Goal: Task Accomplishment & Management: Manage account settings

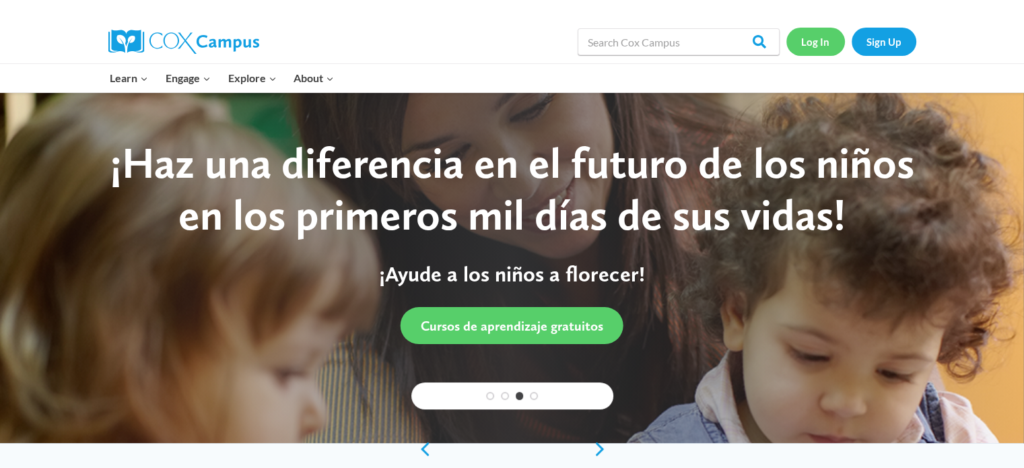
click at [816, 40] on link "Log In" at bounding box center [815, 42] width 59 height 28
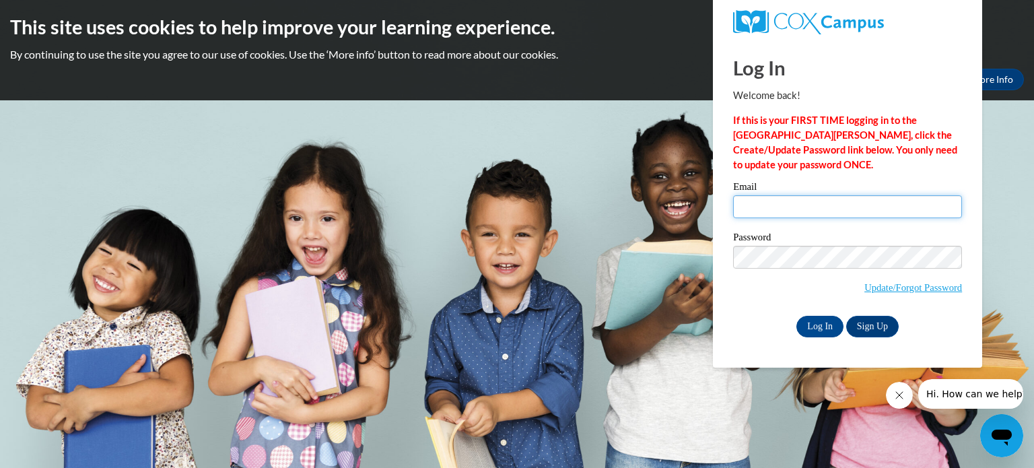
click at [746, 207] on input "Email" at bounding box center [847, 206] width 229 height 23
type input "rlopez@kusd.edu"
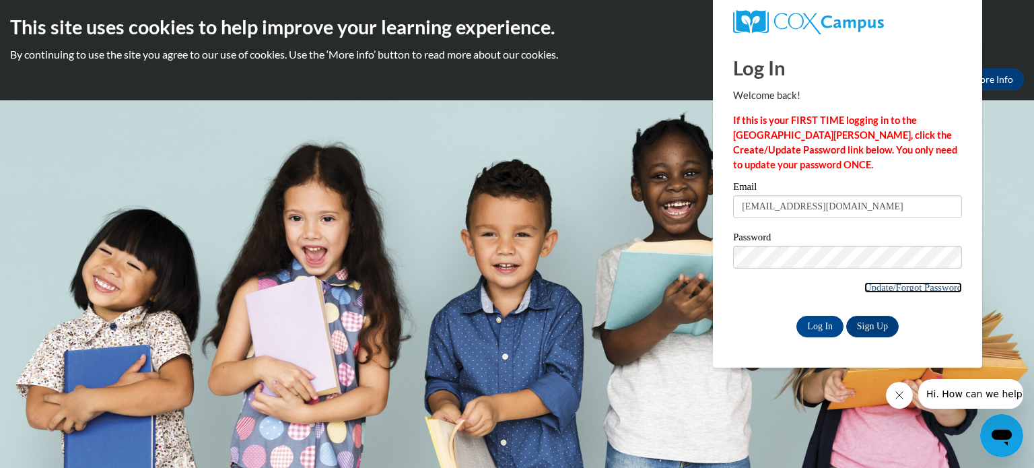
click at [869, 289] on link "Update/Forgot Password" at bounding box center [913, 287] width 98 height 11
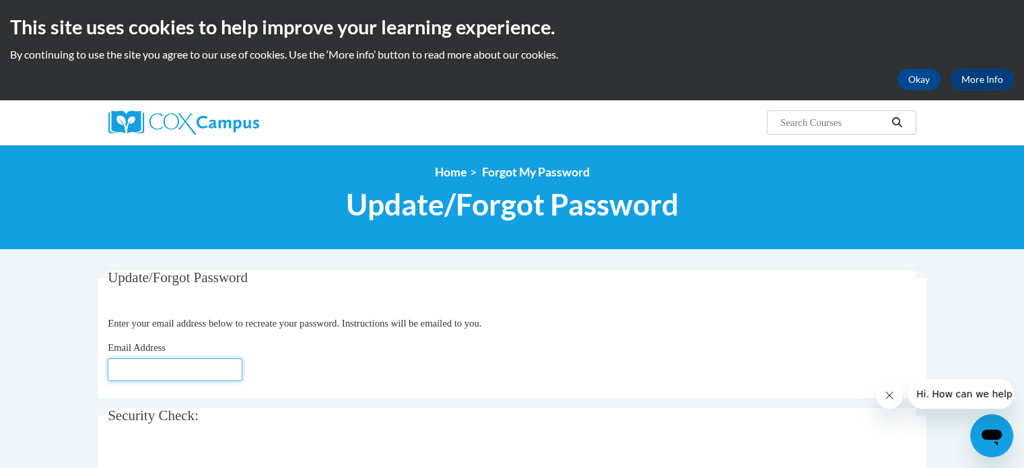
click at [157, 369] on input "Email Address" at bounding box center [175, 369] width 135 height 23
type input "rlopez@kusd.edu"
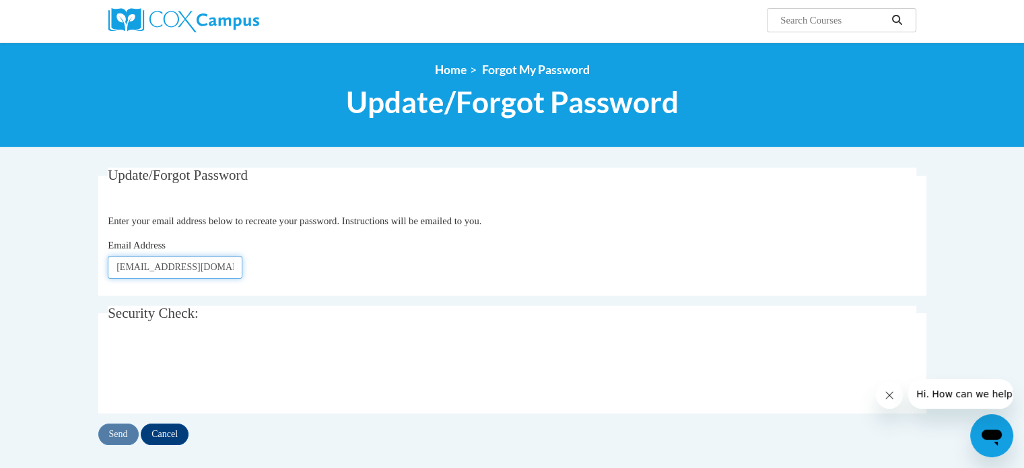
scroll to position [113, 0]
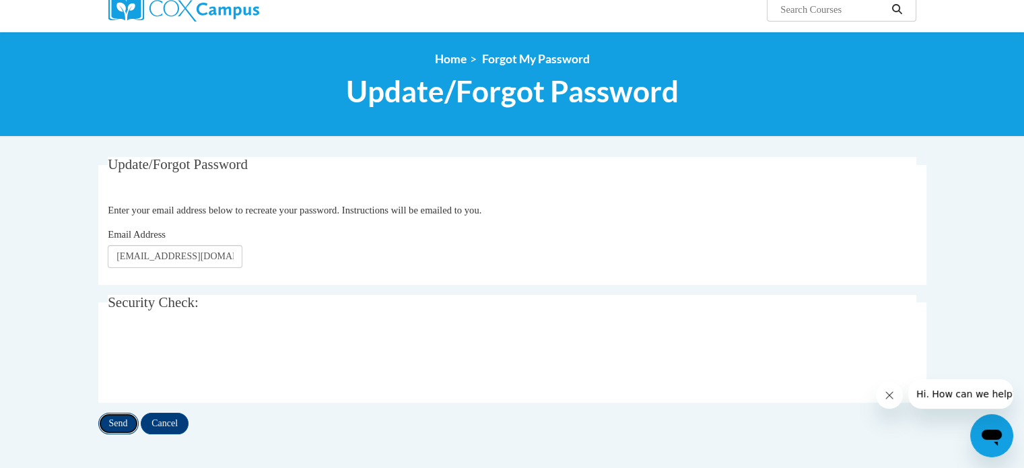
click at [122, 417] on input "Send" at bounding box center [118, 424] width 40 height 22
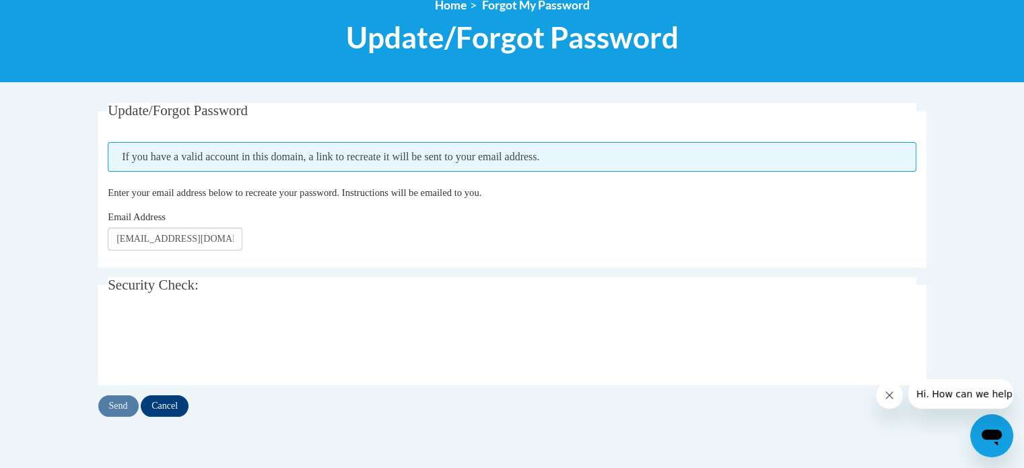
scroll to position [170, 0]
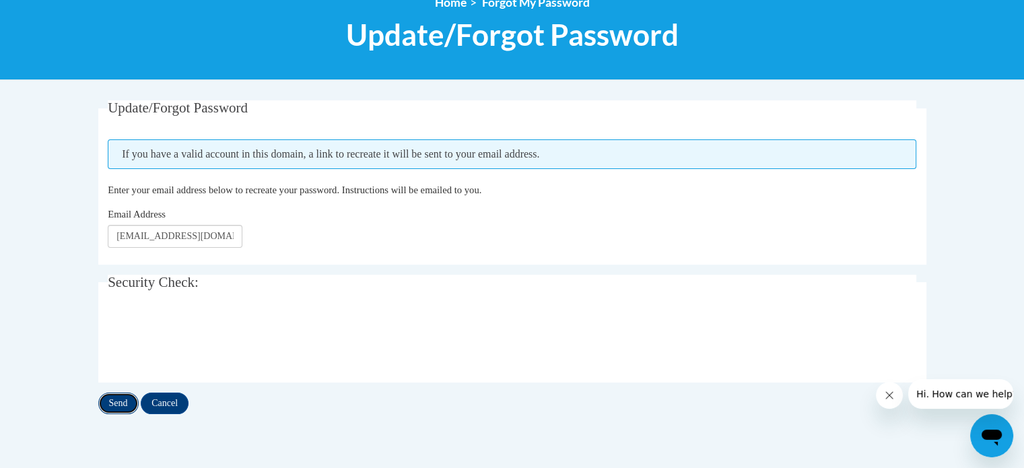
click at [120, 403] on input "Send" at bounding box center [118, 403] width 40 height 22
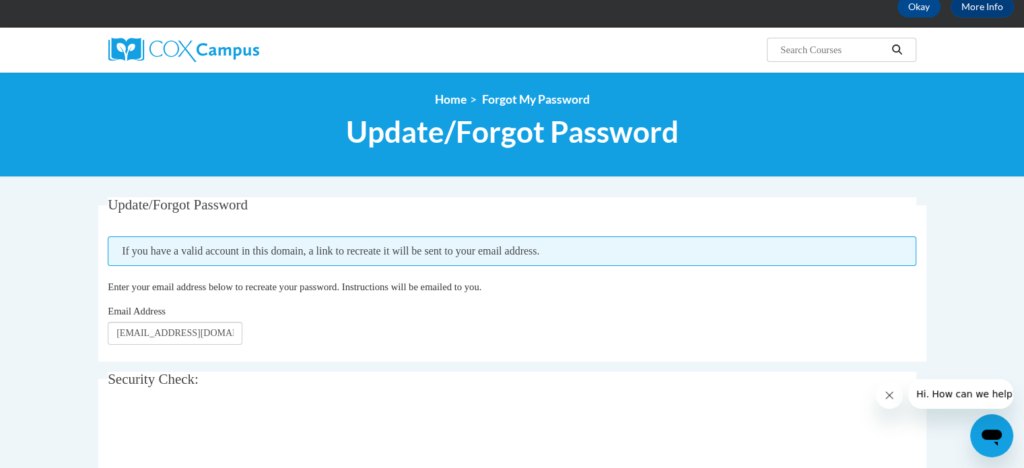
scroll to position [73, 0]
click at [256, 254] on span "If you have a valid account in this domain, a link to recreate it will be sent …" at bounding box center [512, 251] width 808 height 30
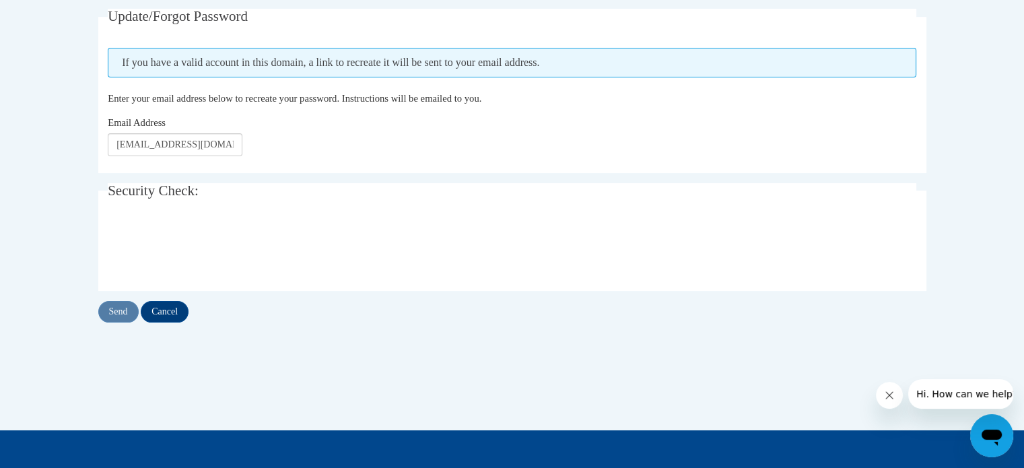
scroll to position [261, 0]
click at [175, 314] on input "Cancel" at bounding box center [165, 312] width 48 height 22
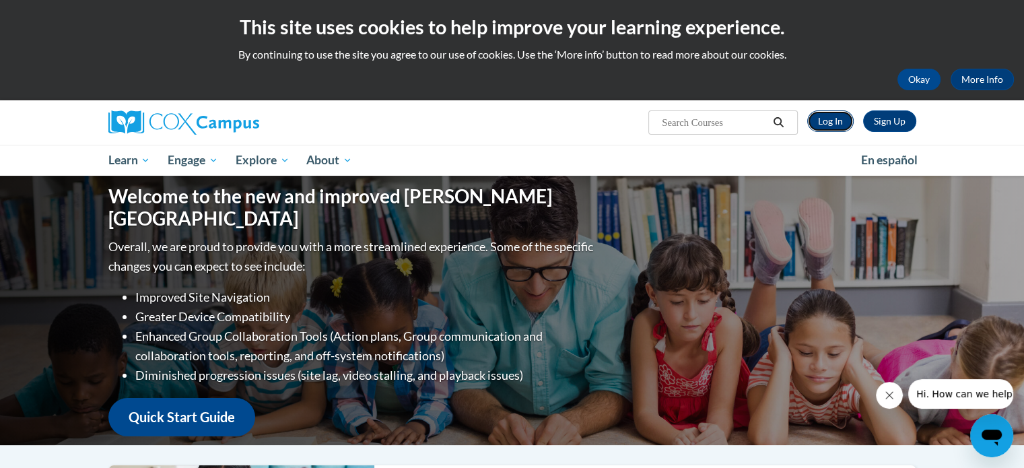
click at [837, 123] on link "Log In" at bounding box center [830, 121] width 46 height 22
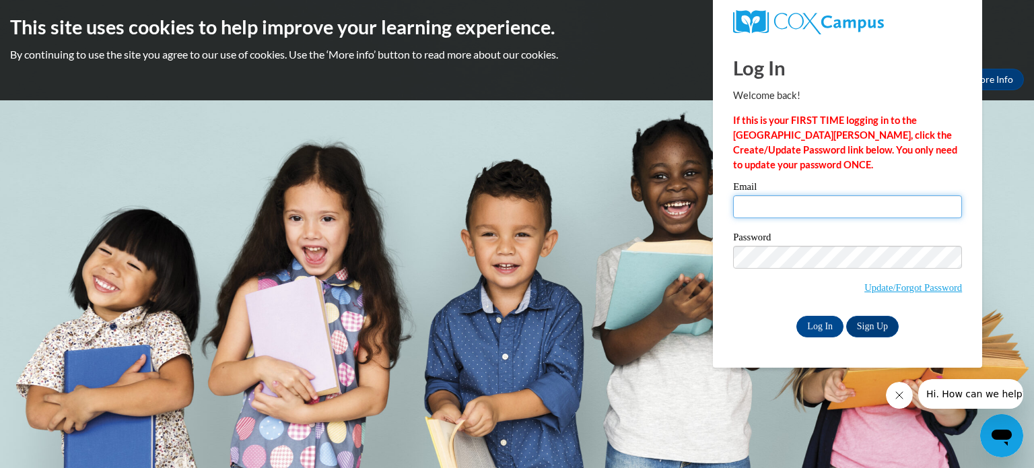
click at [768, 204] on input "Email" at bounding box center [847, 206] width 229 height 23
type input "[EMAIL_ADDRESS][DOMAIN_NAME]"
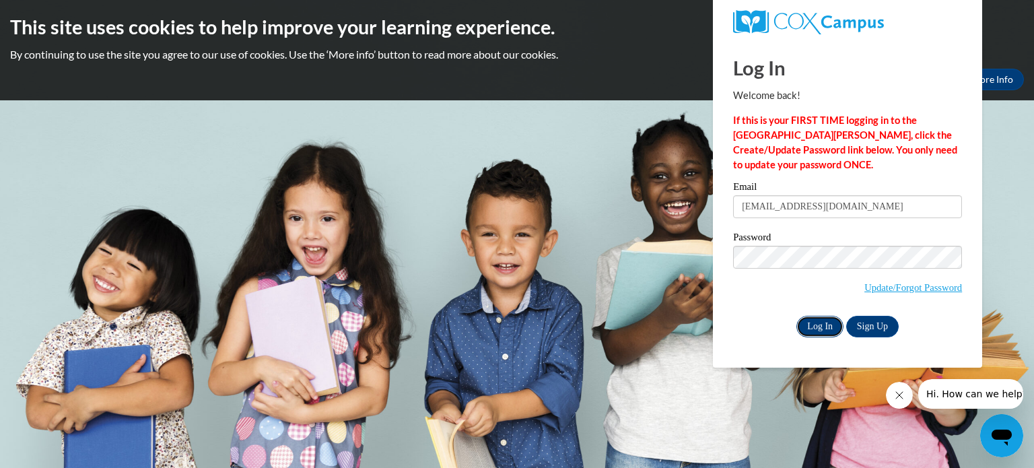
click at [821, 330] on input "Log In" at bounding box center [819, 327] width 47 height 22
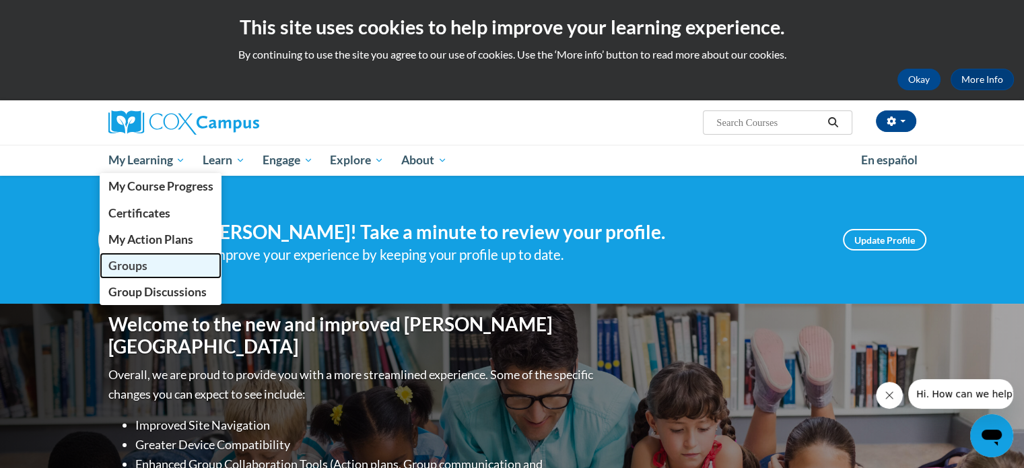
click at [145, 263] on span "Groups" at bounding box center [127, 265] width 39 height 14
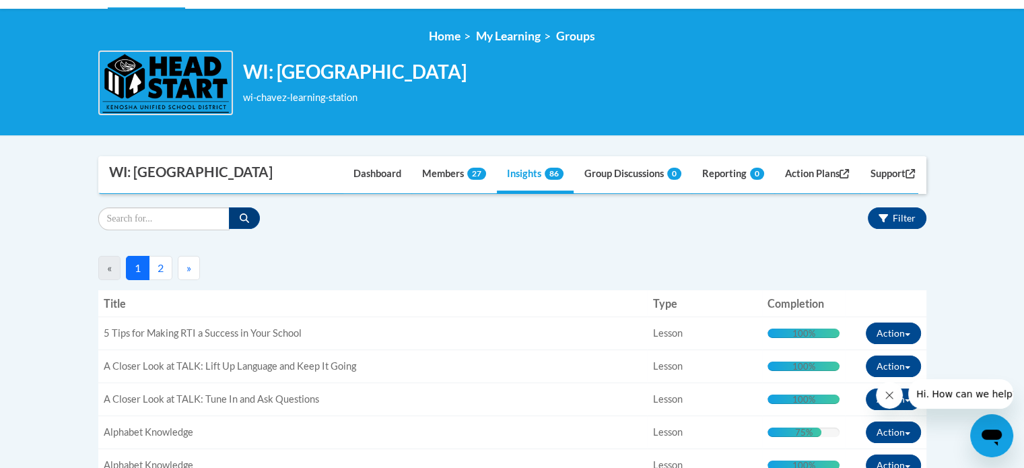
scroll to position [168, 0]
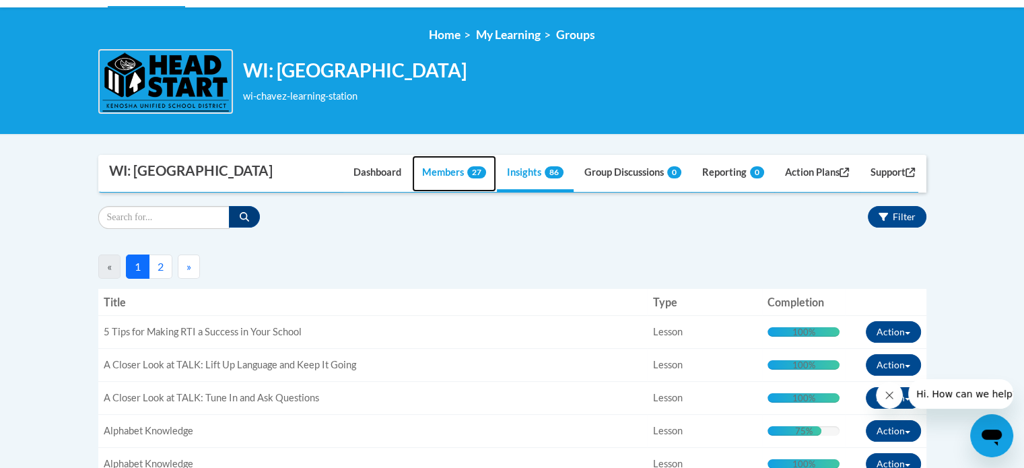
click at [450, 174] on link "Members 27" at bounding box center [454, 173] width 84 height 36
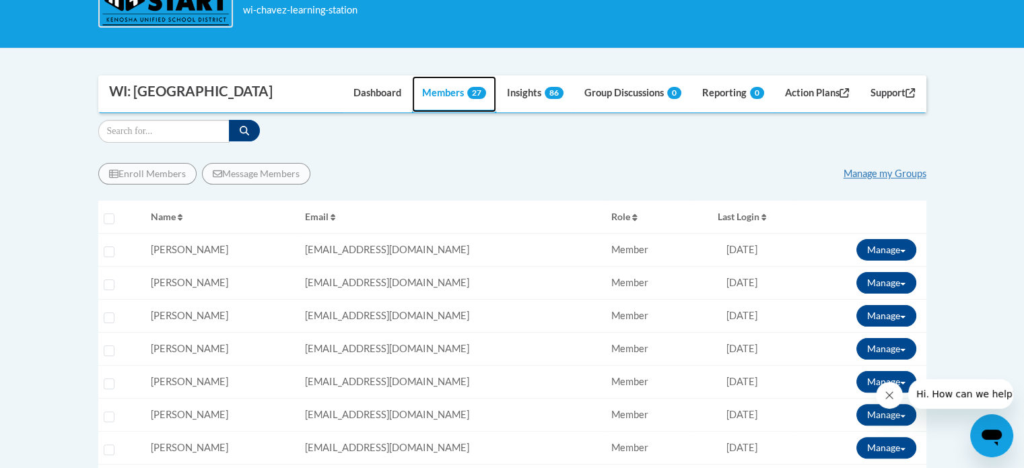
scroll to position [257, 0]
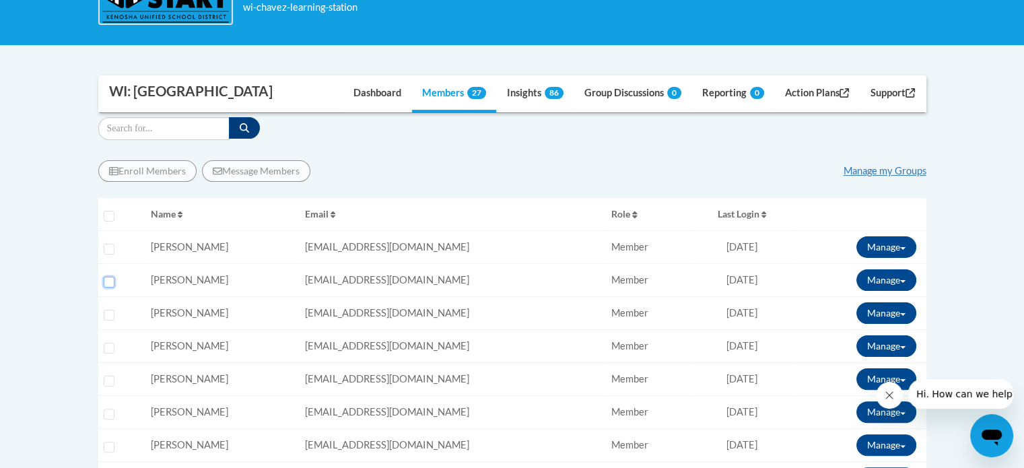
click at [104, 279] on input "Select learner" at bounding box center [109, 282] width 11 height 11
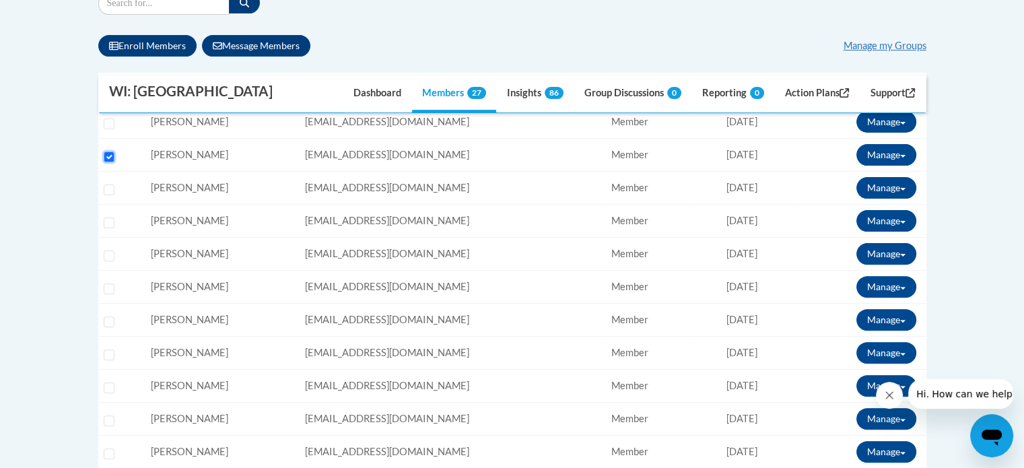
scroll to position [381, 0]
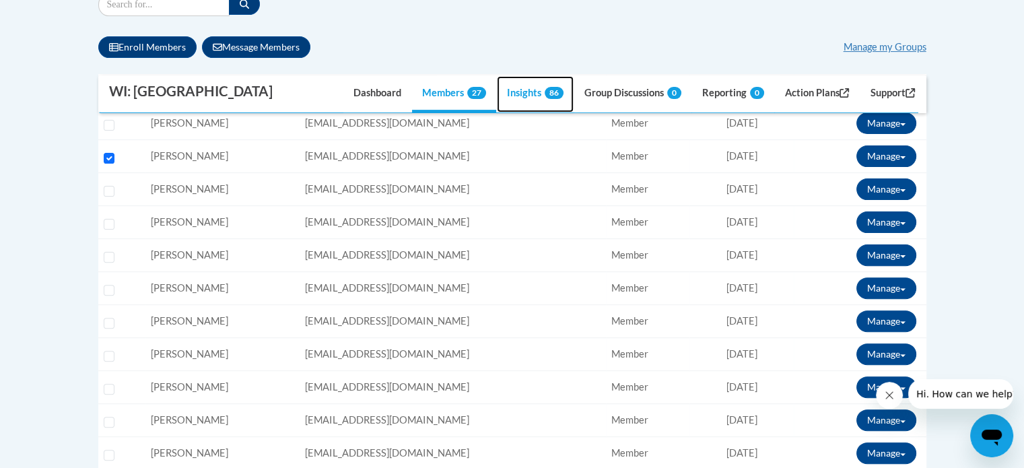
click at [512, 92] on link "Insights 86" at bounding box center [535, 94] width 77 height 36
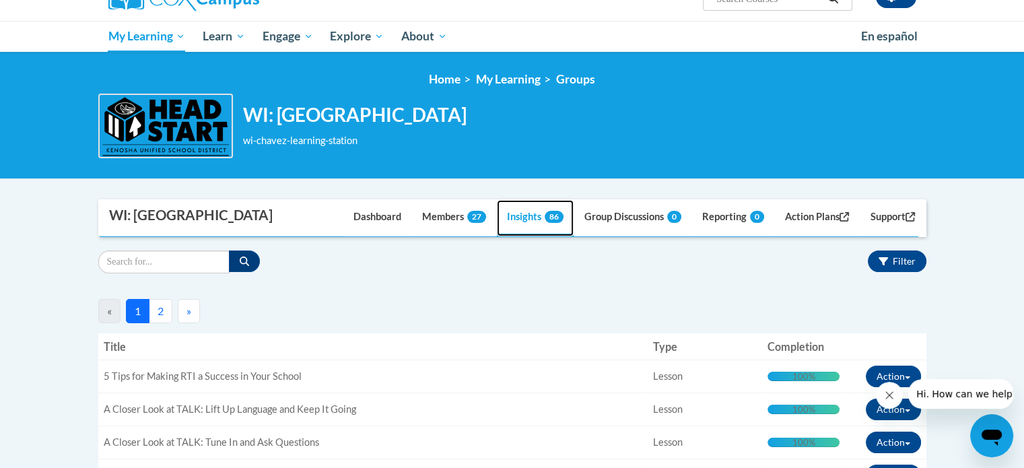
scroll to position [135, 0]
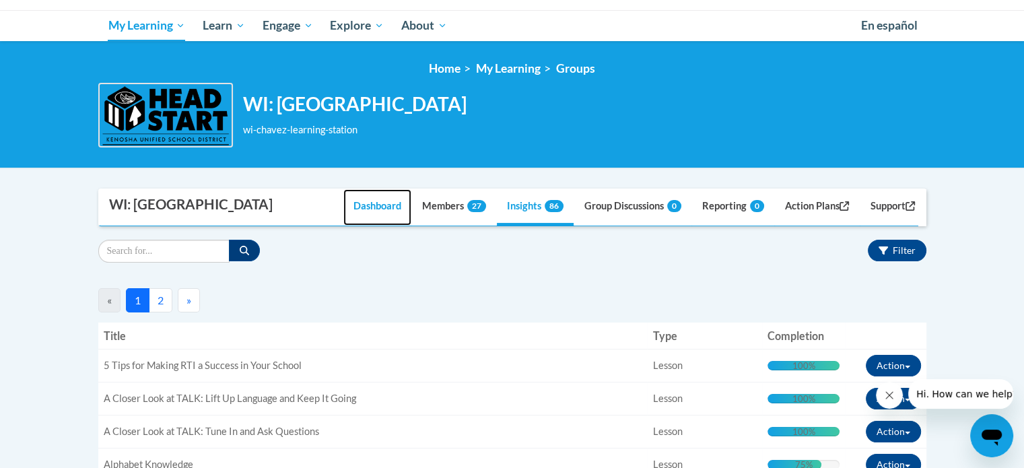
click at [361, 207] on link "Dashboard" at bounding box center [377, 207] width 68 height 36
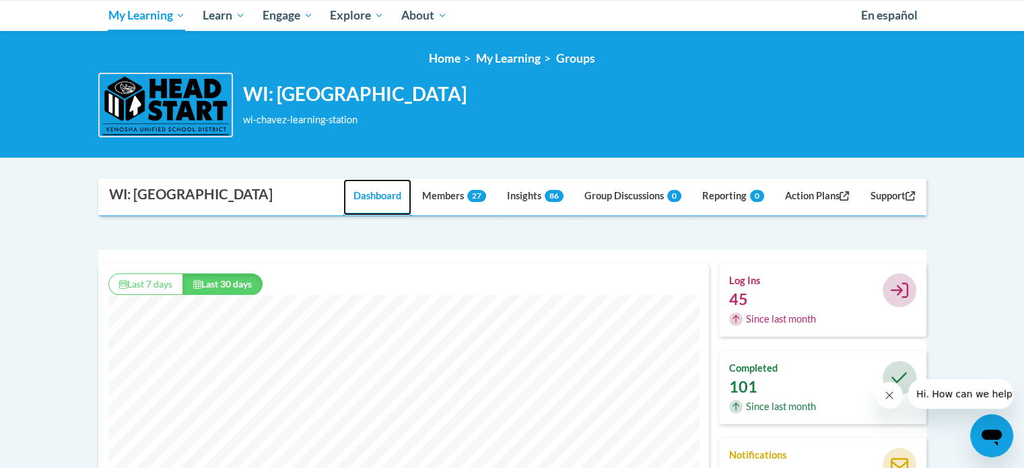
scroll to position [144, 0]
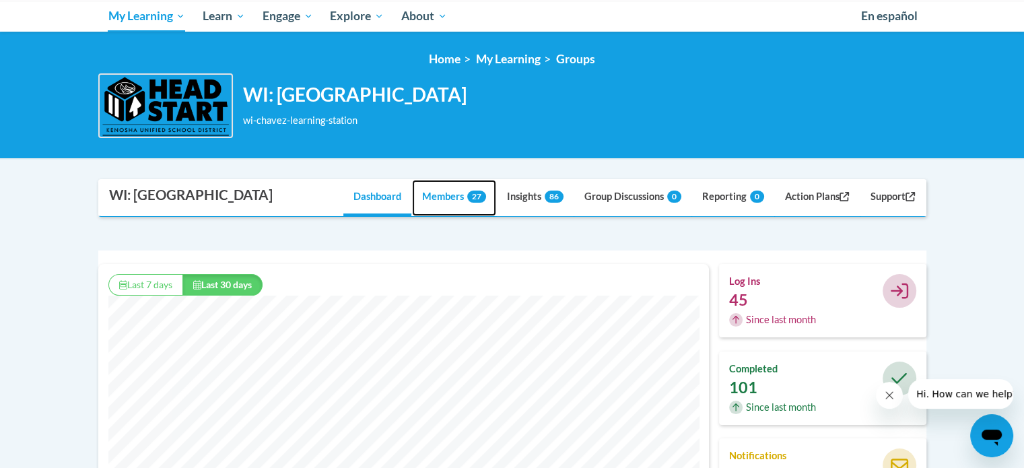
click at [436, 191] on link "Members 27" at bounding box center [454, 198] width 84 height 36
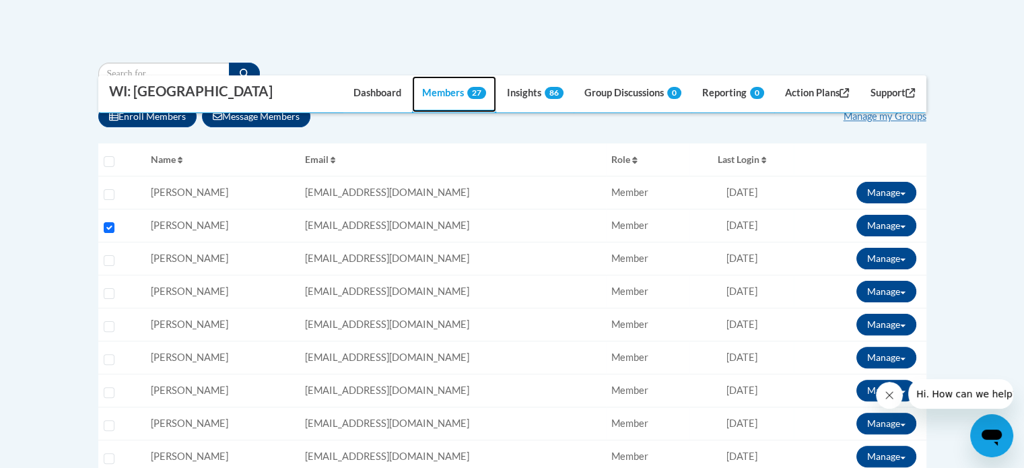
scroll to position [311, 0]
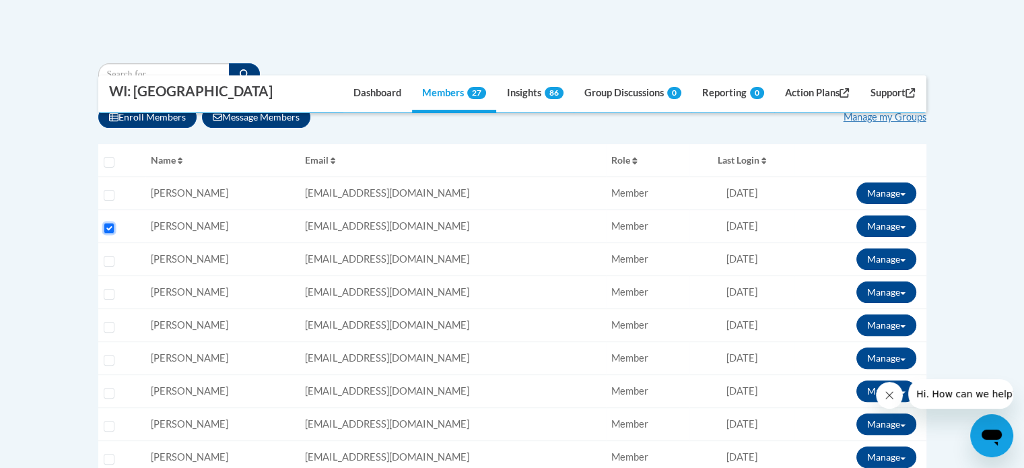
click at [110, 223] on input "Select learner" at bounding box center [109, 228] width 11 height 11
checkbox input "false"
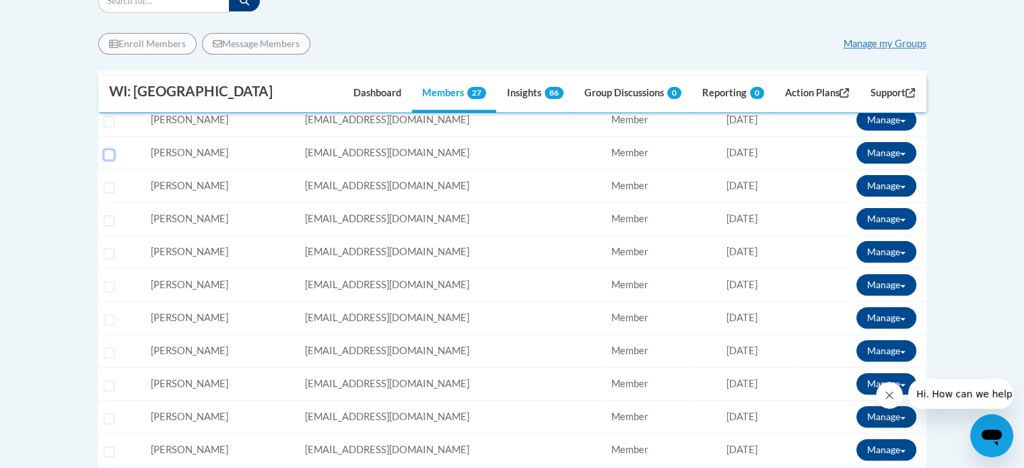
scroll to position [371, 0]
